Goal: Task Accomplishment & Management: Complete application form

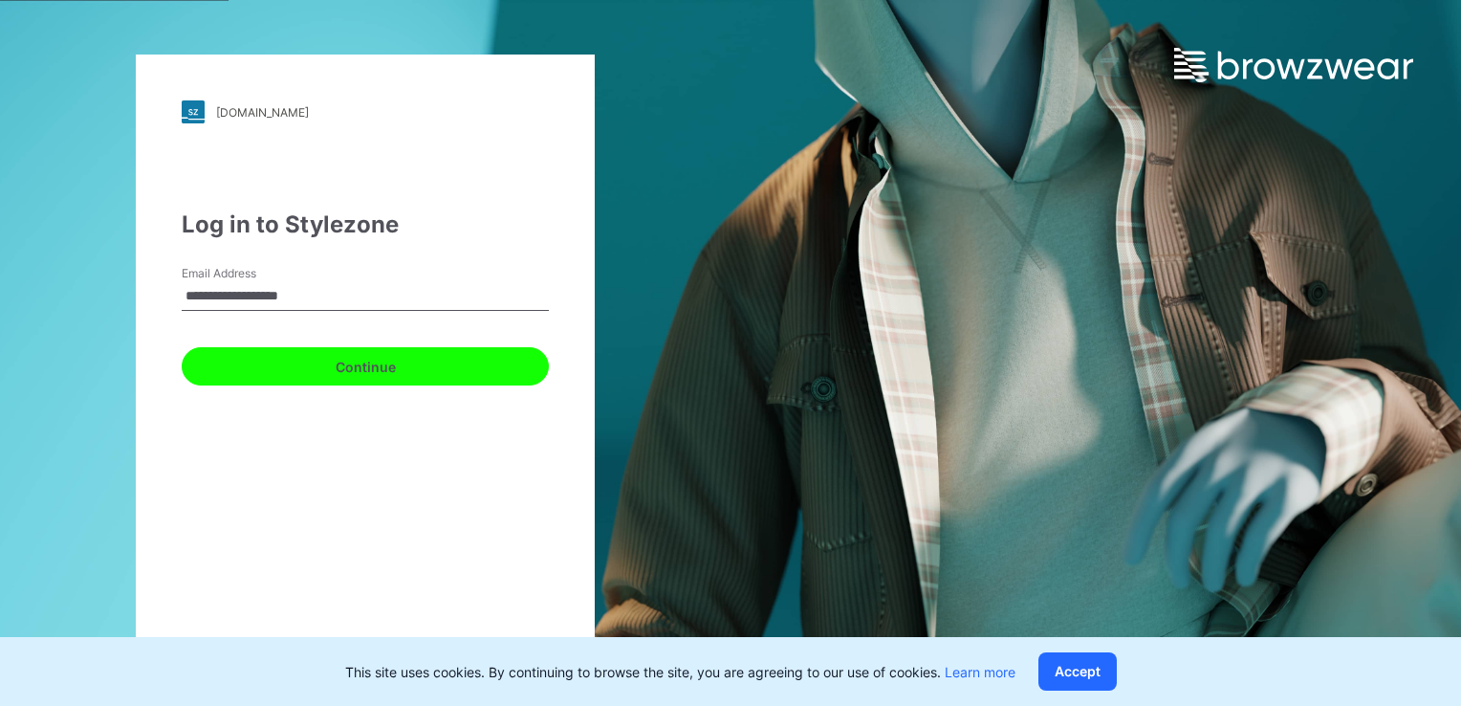
click at [363, 360] on button "Continue" at bounding box center [365, 366] width 367 height 38
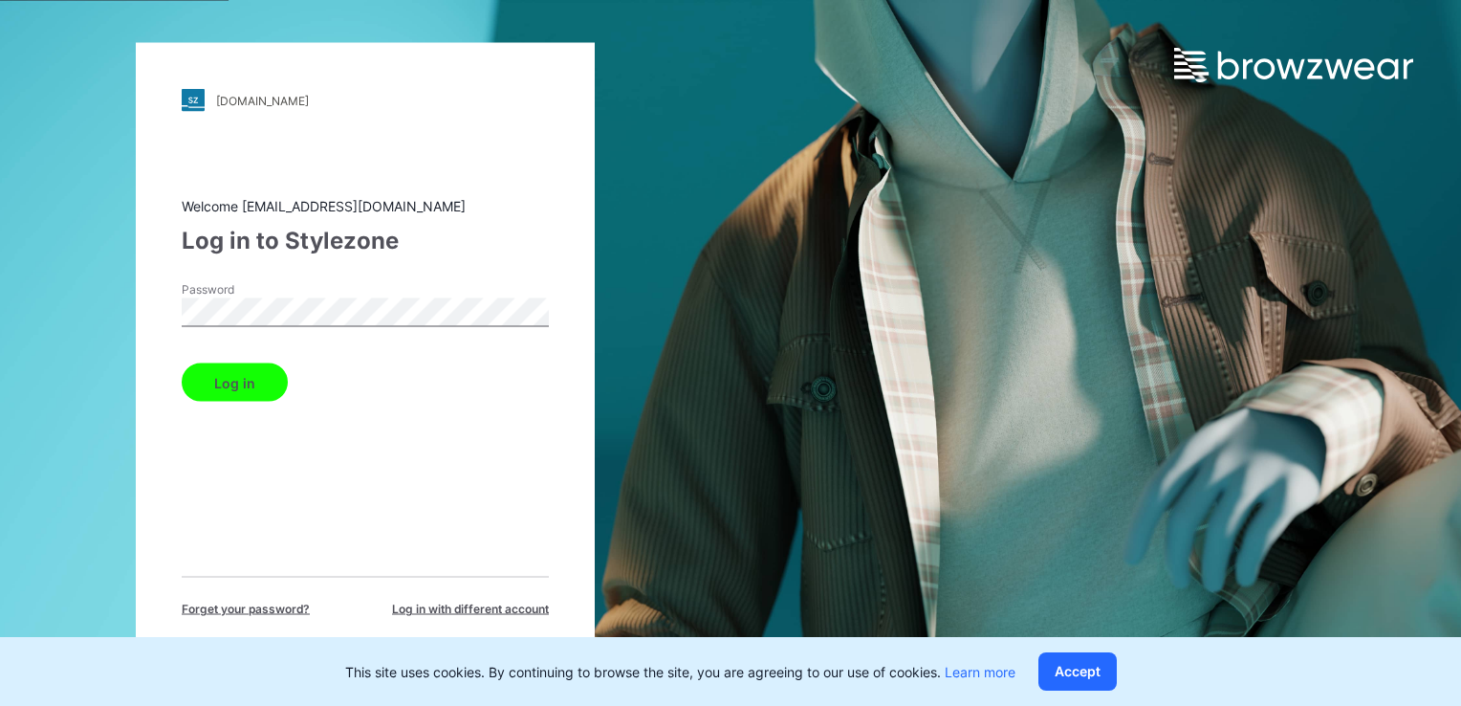
click at [236, 361] on div "Log in" at bounding box center [365, 379] width 367 height 46
click at [229, 373] on button "Log in" at bounding box center [235, 382] width 106 height 38
click at [229, 377] on button "Log in" at bounding box center [235, 382] width 106 height 38
click at [229, 378] on button "Log in" at bounding box center [235, 382] width 106 height 38
click at [1085, 668] on button "Accept" at bounding box center [1077, 671] width 78 height 38
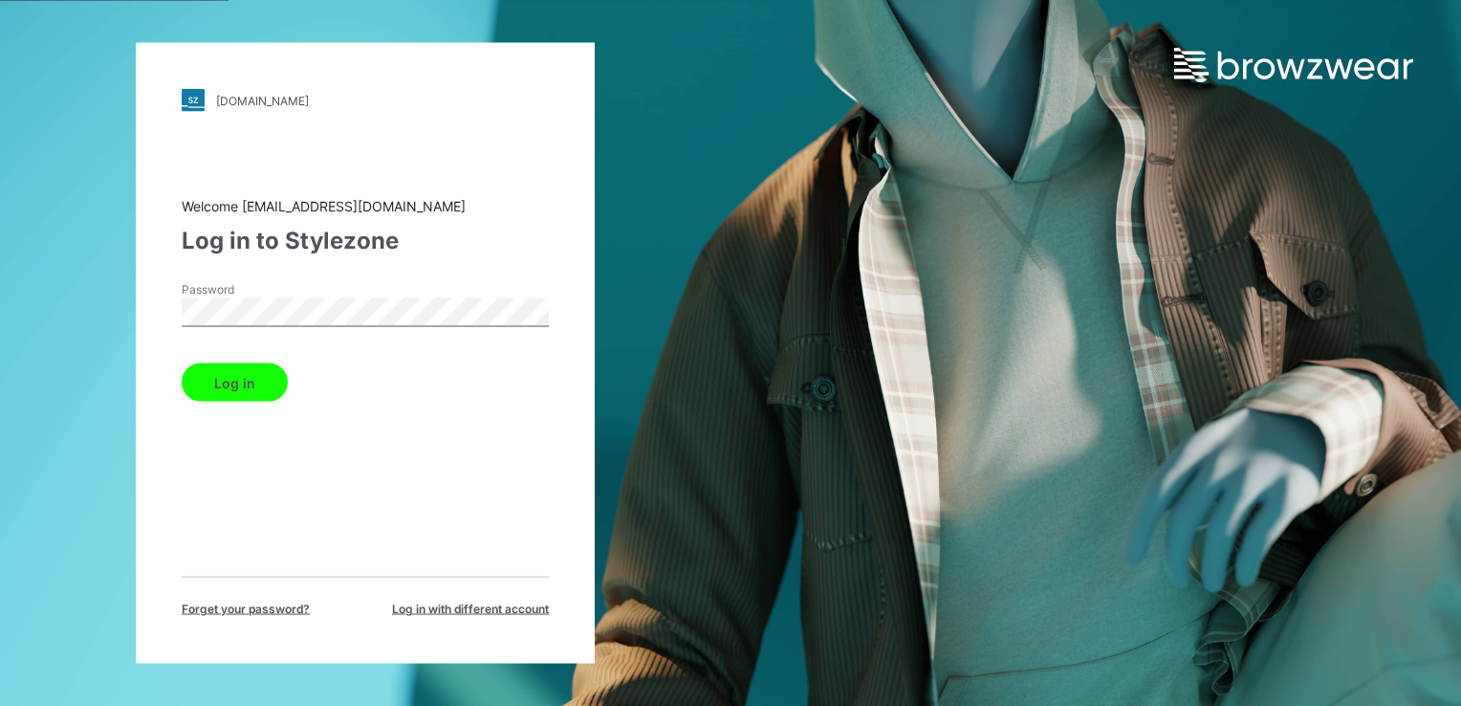
click at [207, 383] on button "Log in" at bounding box center [235, 382] width 106 height 38
click at [257, 390] on button "Log in" at bounding box center [235, 382] width 106 height 38
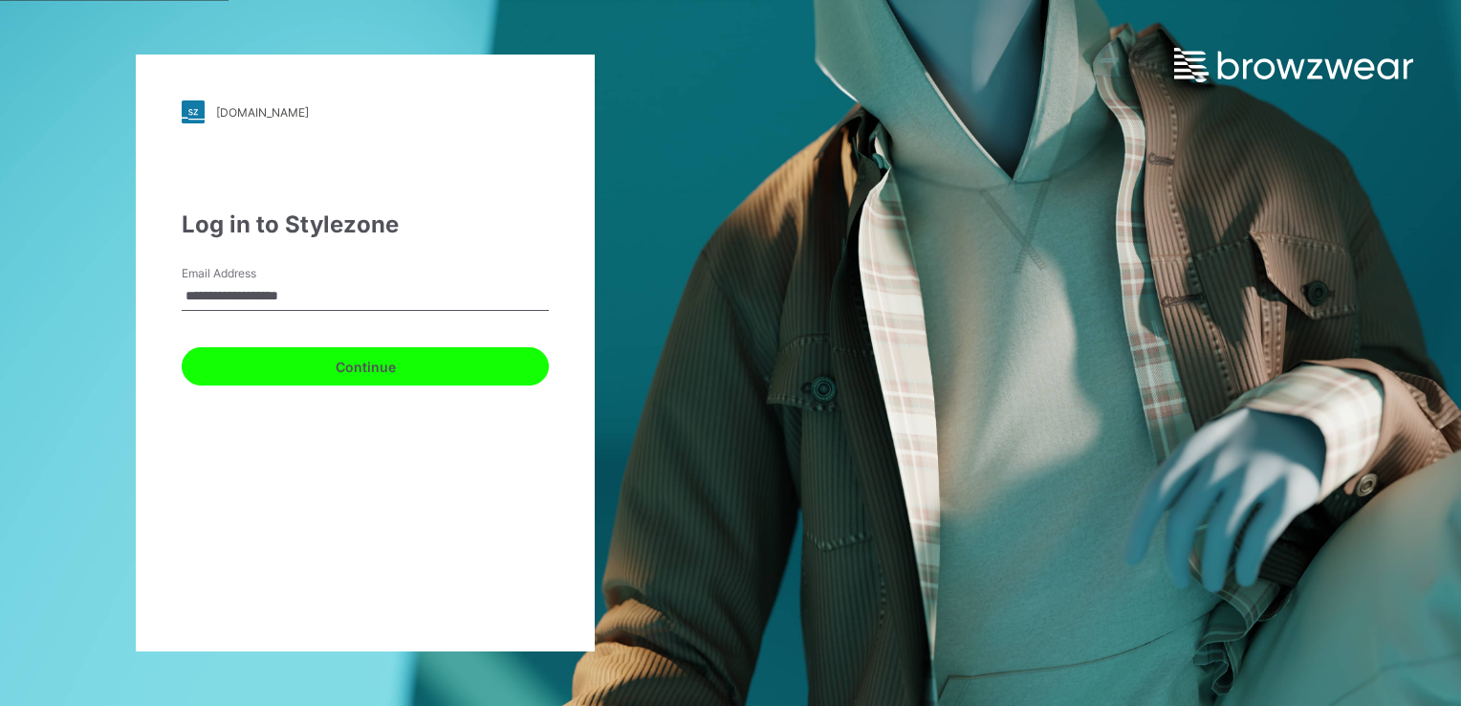
click at [417, 384] on button "Continue" at bounding box center [365, 366] width 367 height 38
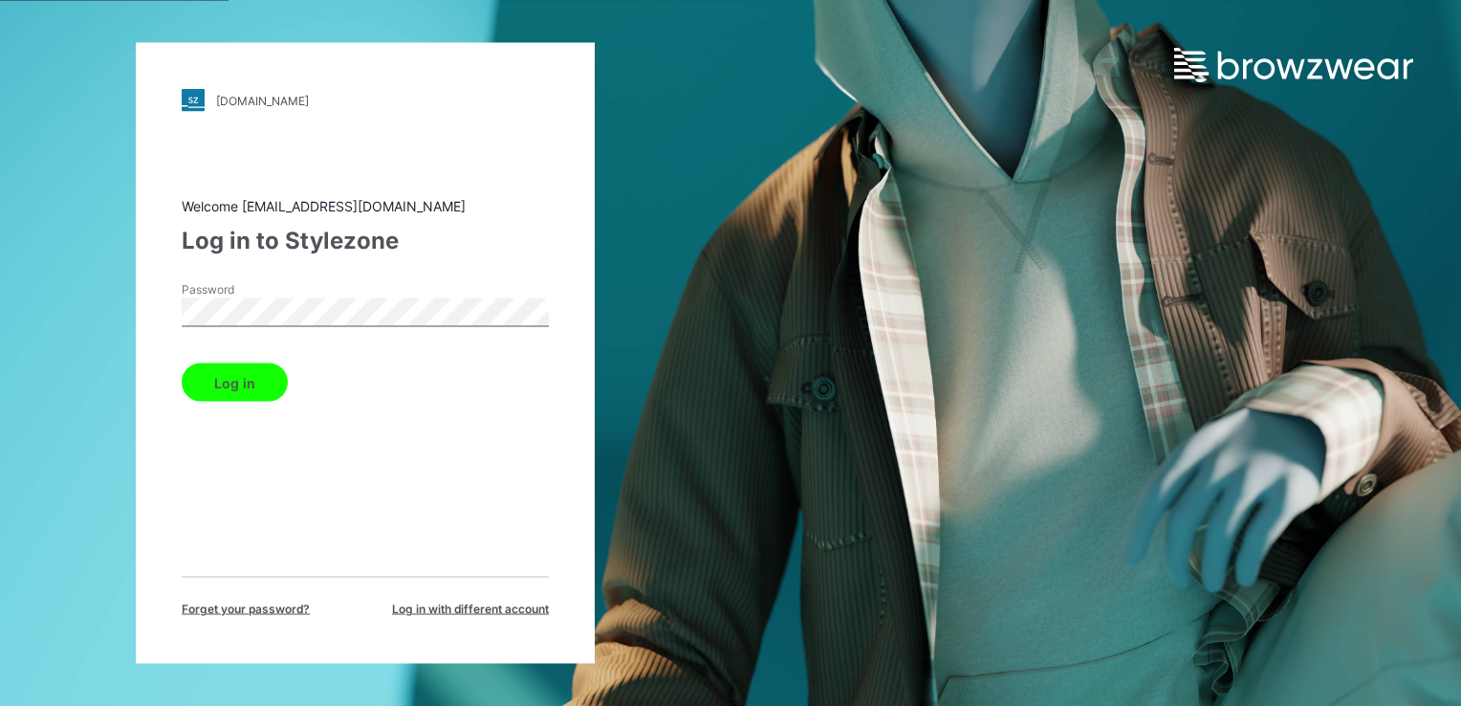
click at [256, 372] on button "Log in" at bounding box center [235, 382] width 106 height 38
